Goal: Task Accomplishment & Management: Use online tool/utility

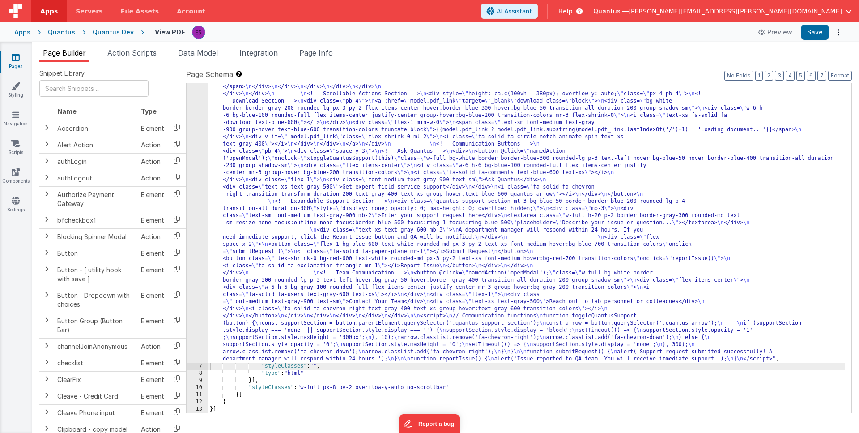
scroll to position [293, 0]
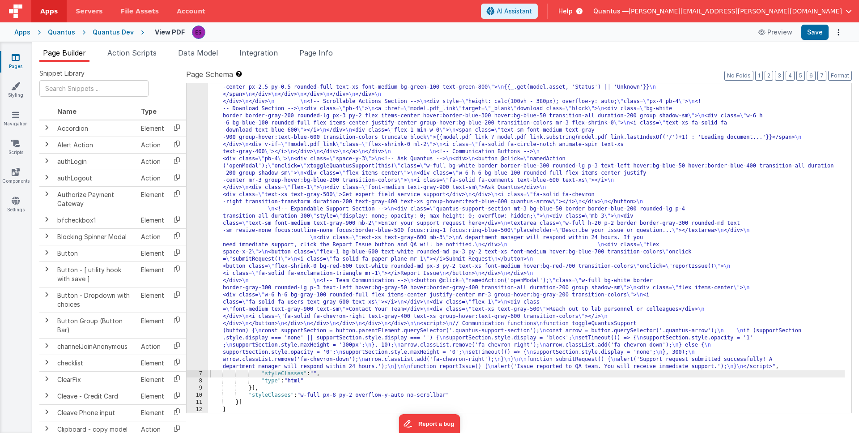
click at [282, 179] on div ""html" : "<div class= \" flex w-full h-[90vh] \" > \n <!-- Left Pane - PDF Prev…" at bounding box center [526, 269] width 636 height 873
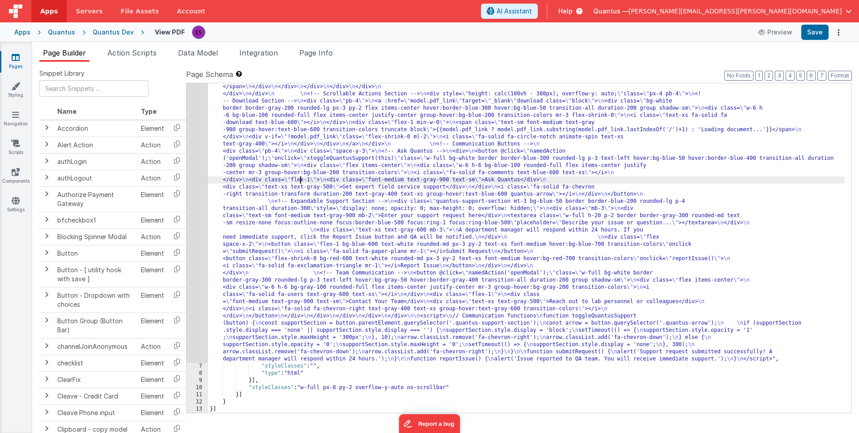
click at [301, 180] on div ""html" : "<div class= \" flex w-full h-[90vh] \" > \n <!-- Left Pane - PDF Prev…" at bounding box center [526, 262] width 636 height 873
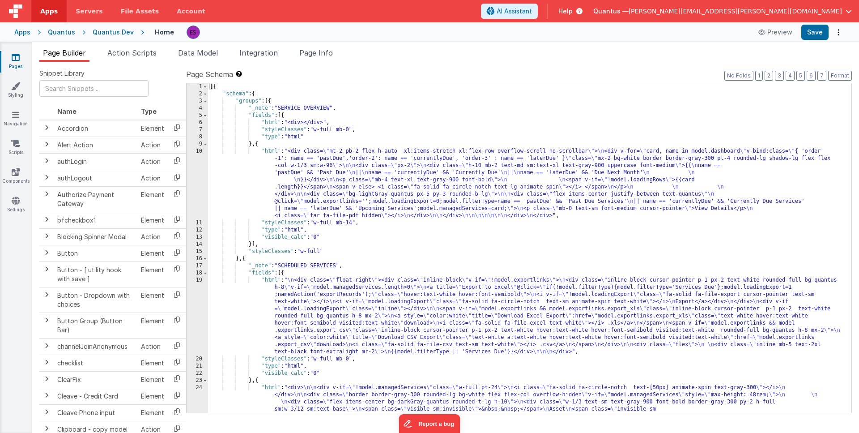
click at [18, 67] on link "Pages" at bounding box center [16, 62] width 32 height 18
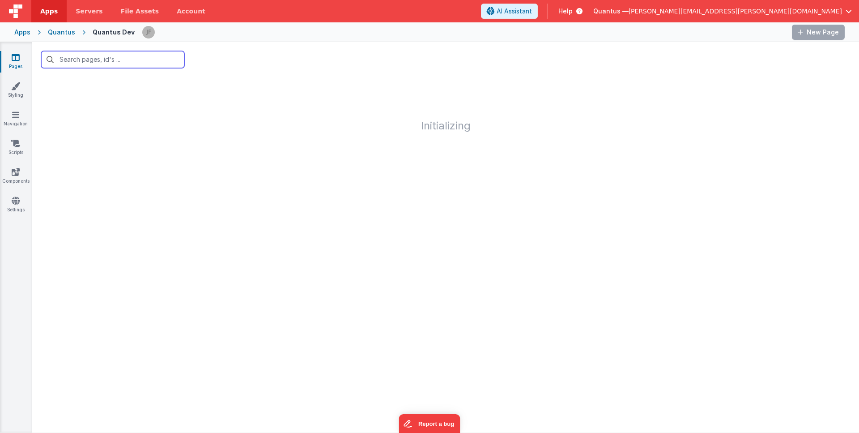
click at [132, 59] on input "text" at bounding box center [112, 59] width 143 height 17
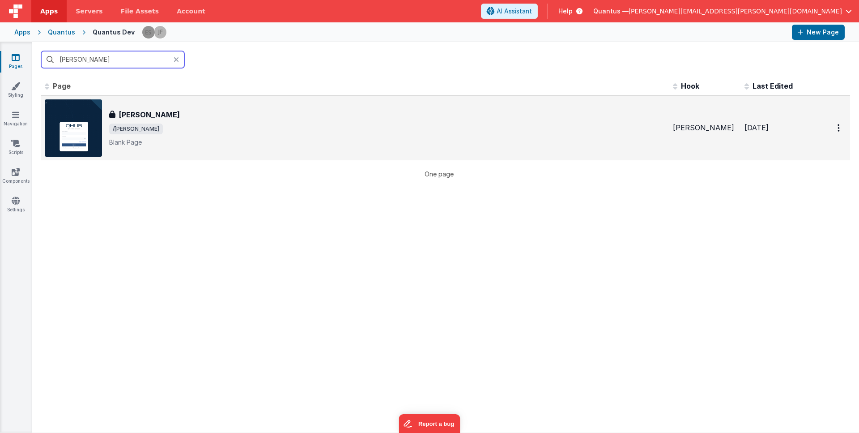
type input "[PERSON_NAME]"
click at [81, 125] on img at bounding box center [73, 127] width 57 height 57
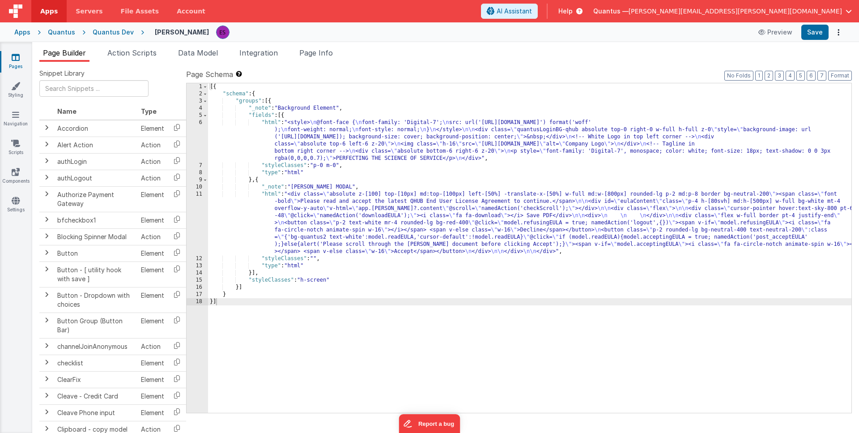
click at [272, 135] on div "[{ "schema" : { "groups" : [{ "_note" : "Background Element" , "fields" : [{ "h…" at bounding box center [529, 255] width 643 height 344
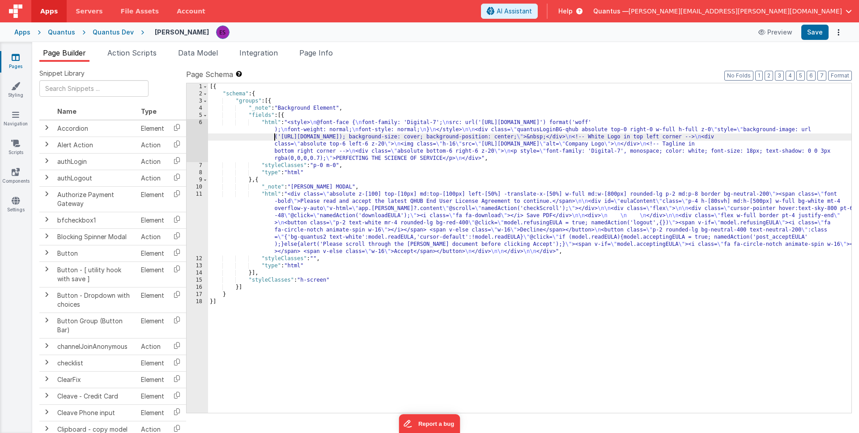
click at [243, 208] on div "[{ "schema" : { "groups" : [{ "_note" : "Background Element" , "fields" : [{ "h…" at bounding box center [529, 255] width 643 height 344
click at [193, 216] on div "11" at bounding box center [197, 223] width 21 height 64
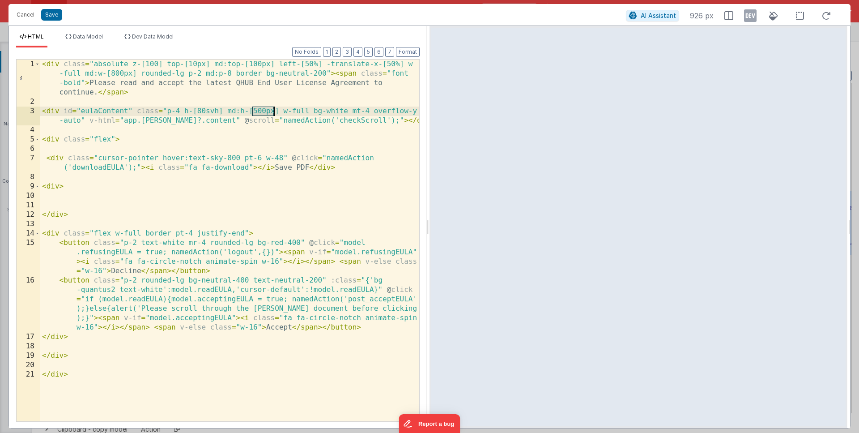
drag, startPoint x: 253, startPoint y: 110, endPoint x: 272, endPoint y: 110, distance: 19.3
click at [272, 110] on div "< div class = "absolute z-[100] top-[10px] md:top-[100px] left-[50%] -translate…" at bounding box center [229, 263] width 379 height 408
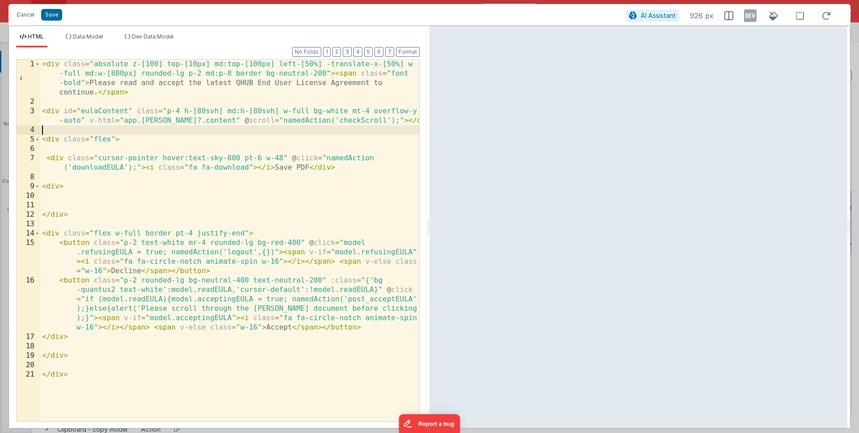
click at [250, 133] on div "< div class = "absolute z-[100] top-[10px] md:top-[100px] left-[50%] -translate…" at bounding box center [229, 263] width 379 height 408
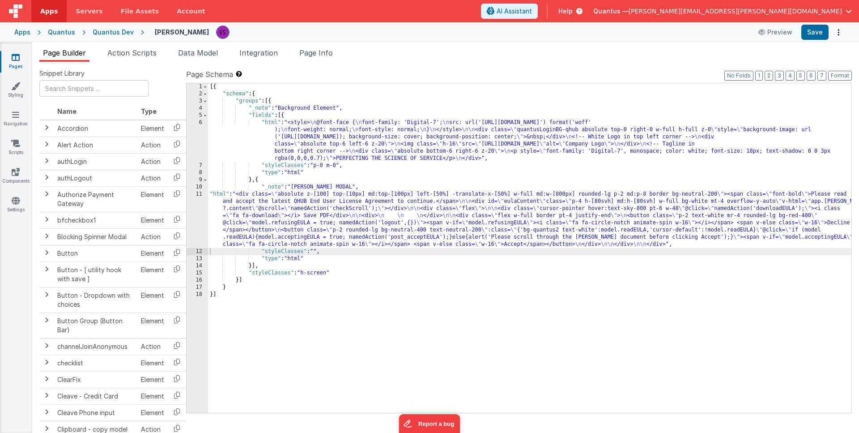
click at [250, 217] on div "[{ "schema" : { "groups" : [{ "_note" : "Background Element" , "fields" : [{ "h…" at bounding box center [529, 255] width 643 height 344
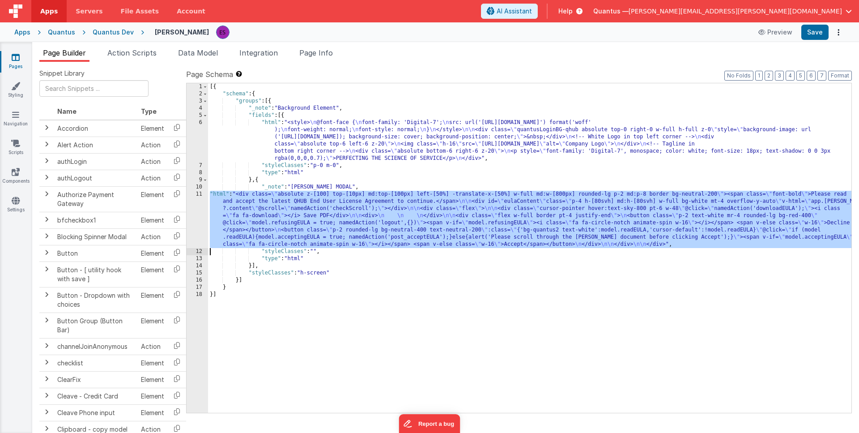
click at [198, 213] on div "11" at bounding box center [197, 219] width 21 height 57
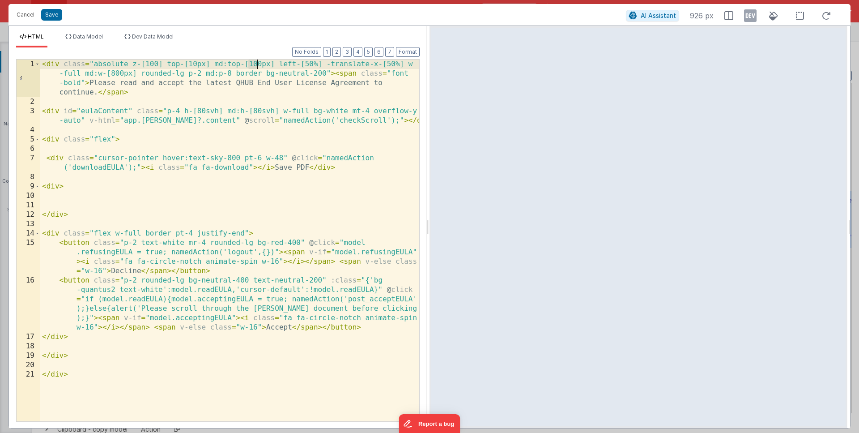
drag, startPoint x: 248, startPoint y: 65, endPoint x: 258, endPoint y: 65, distance: 9.4
click at [258, 65] on div "< div class = "absolute z-[100] top-[10px] md:top-[100px] left-[50%] -translate…" at bounding box center [229, 263] width 379 height 408
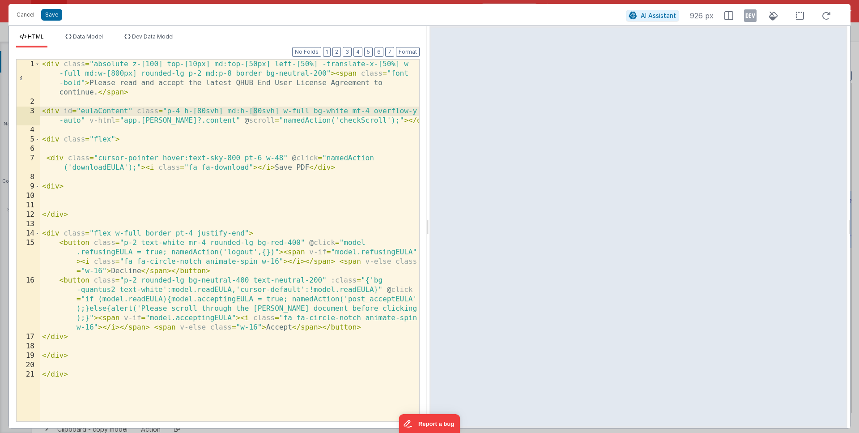
click at [257, 111] on div "< div class = "absolute z-[100] top-[10px] md:top-[50px] left-[50%] -translate-…" at bounding box center [229, 263] width 379 height 408
